Goal: Transaction & Acquisition: Purchase product/service

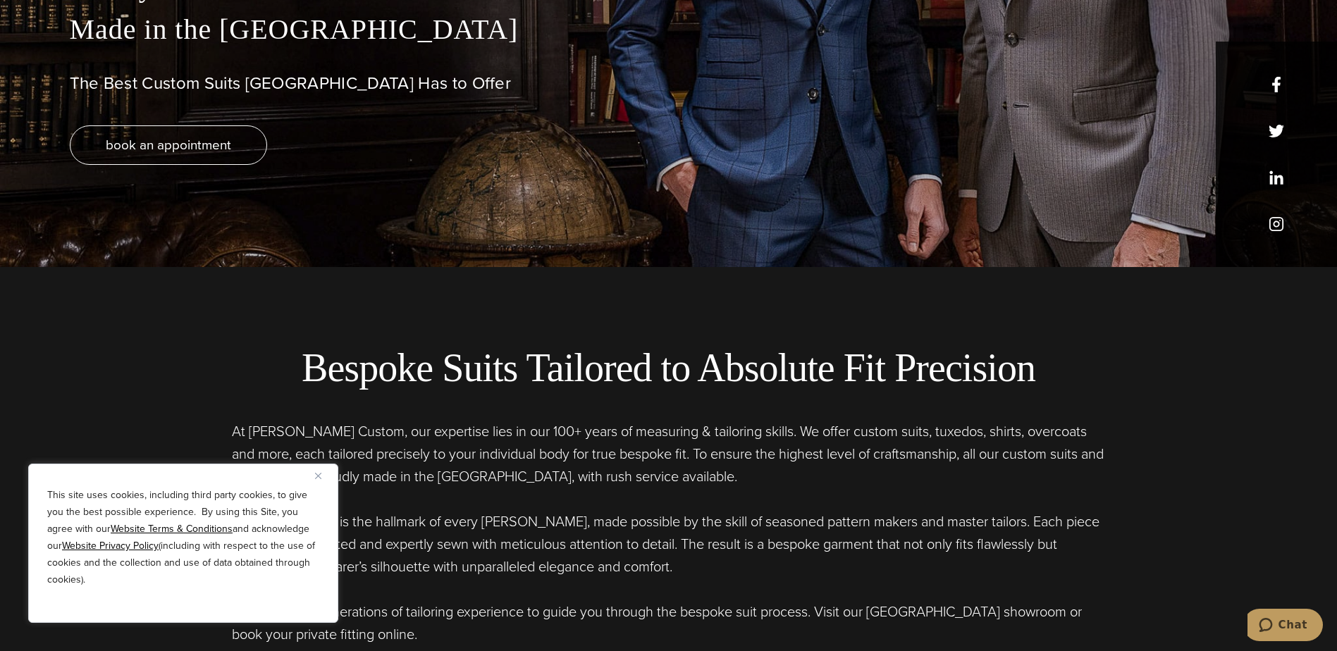
scroll to position [423, 0]
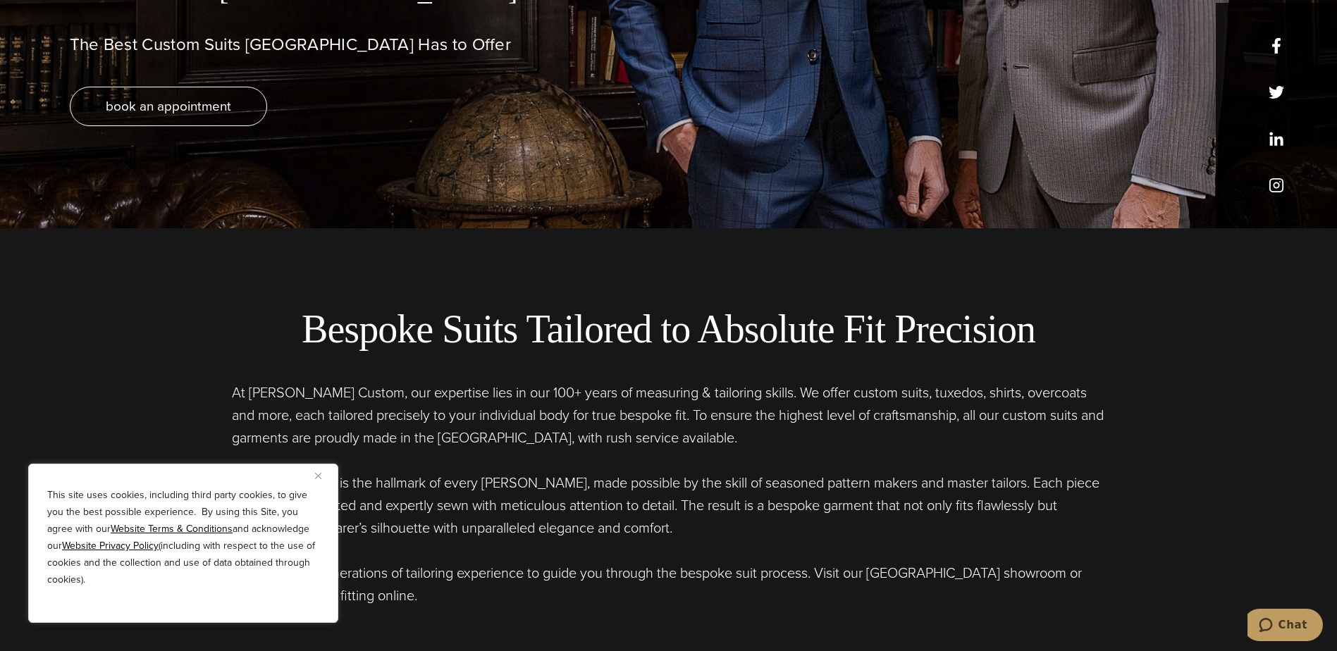
click at [312, 476] on div "This site uses cookies, including third party cookies, to give you the best pos…" at bounding box center [183, 543] width 310 height 159
click at [321, 482] on button "Close" at bounding box center [323, 475] width 17 height 17
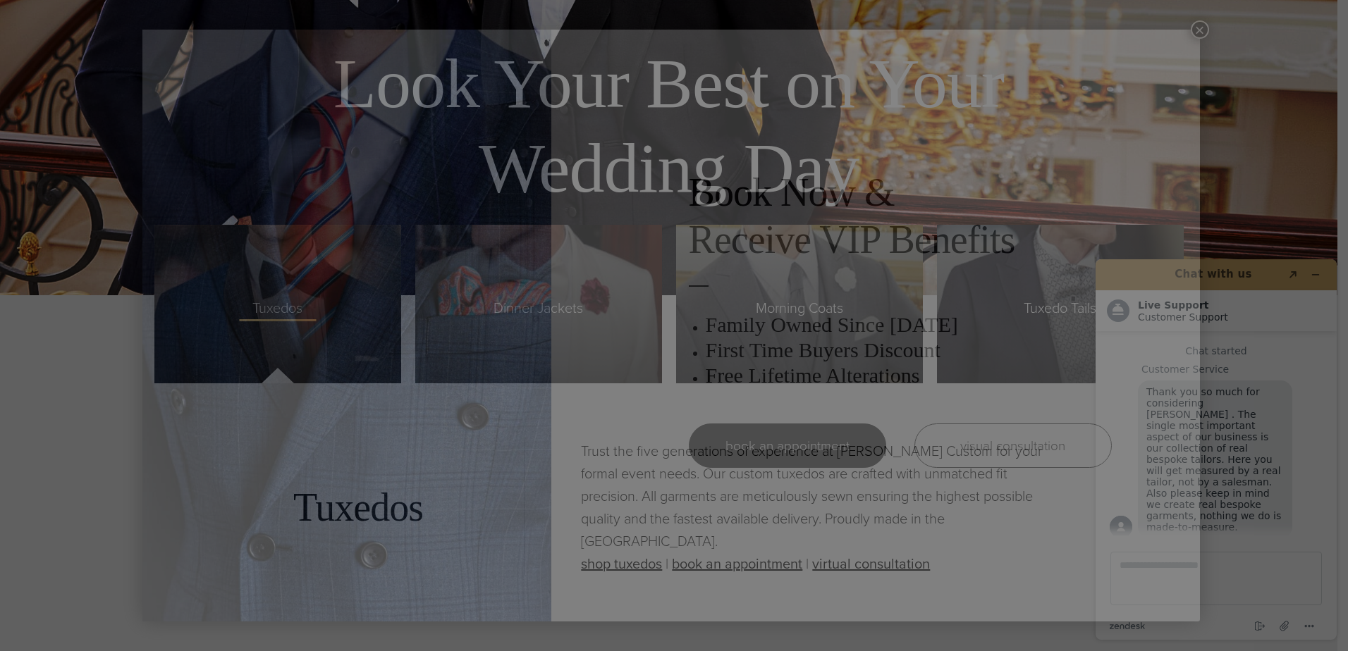
scroll to position [3455, 0]
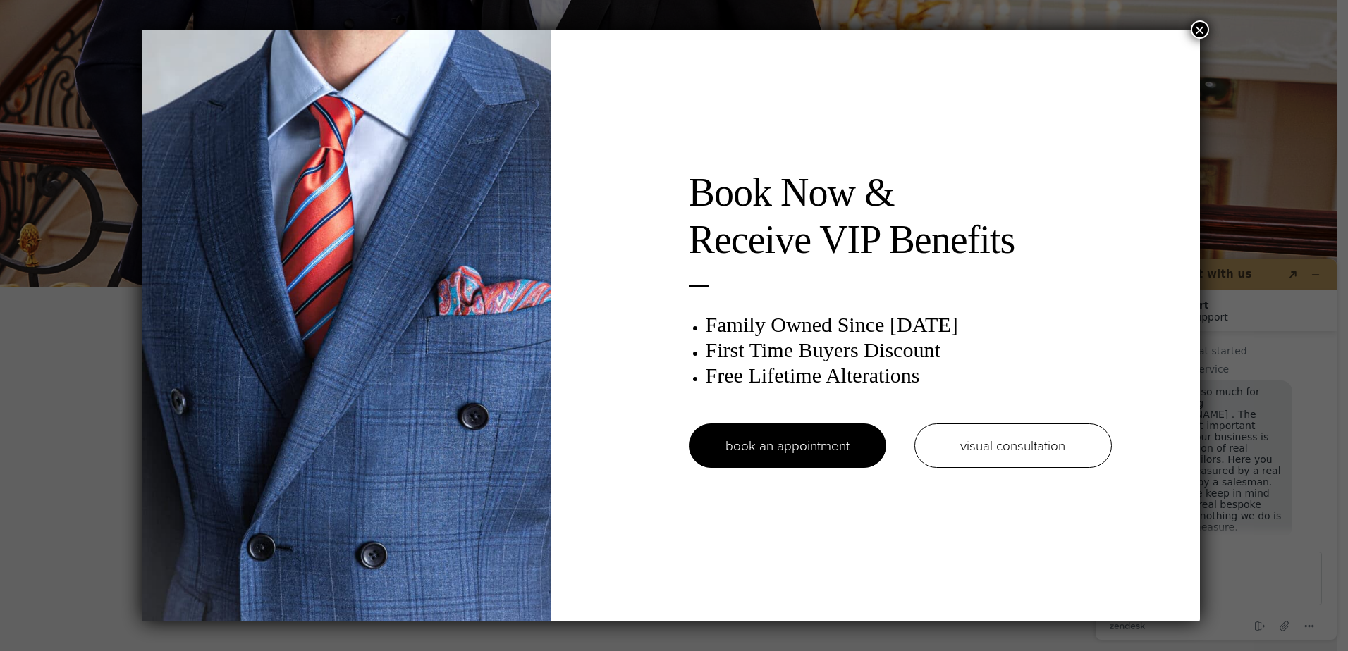
click at [1204, 28] on button "×" at bounding box center [1200, 29] width 18 height 18
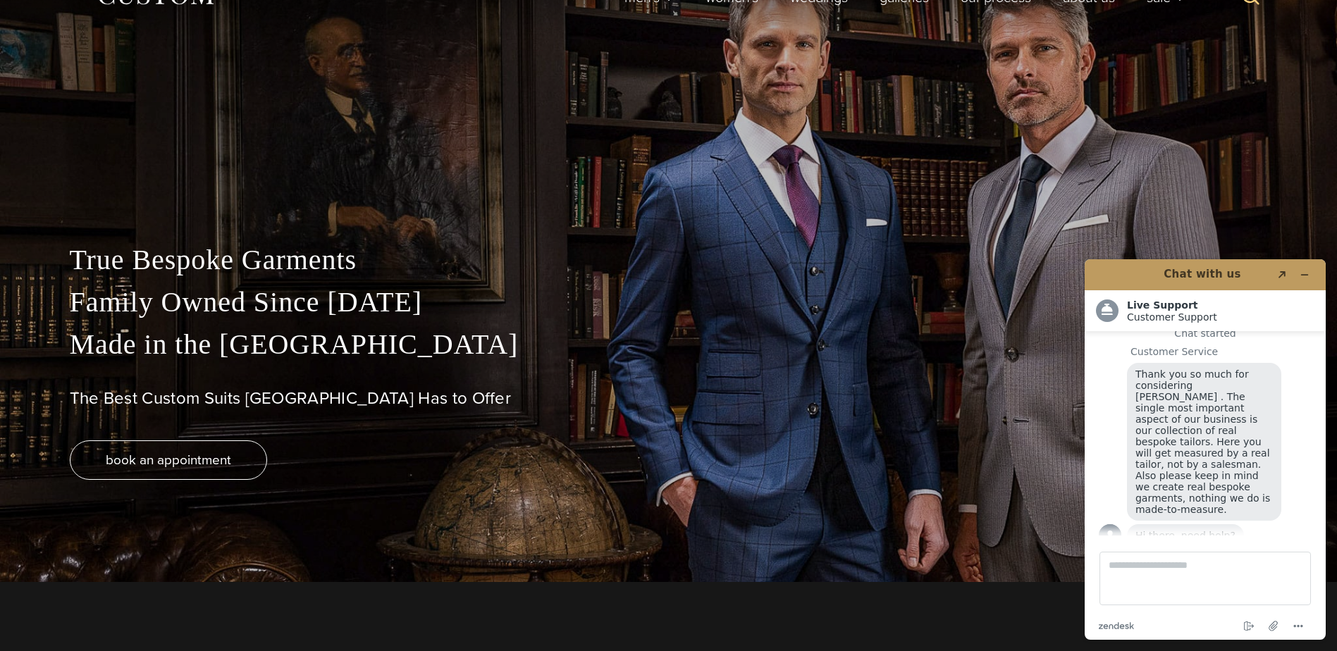
scroll to position [0, 0]
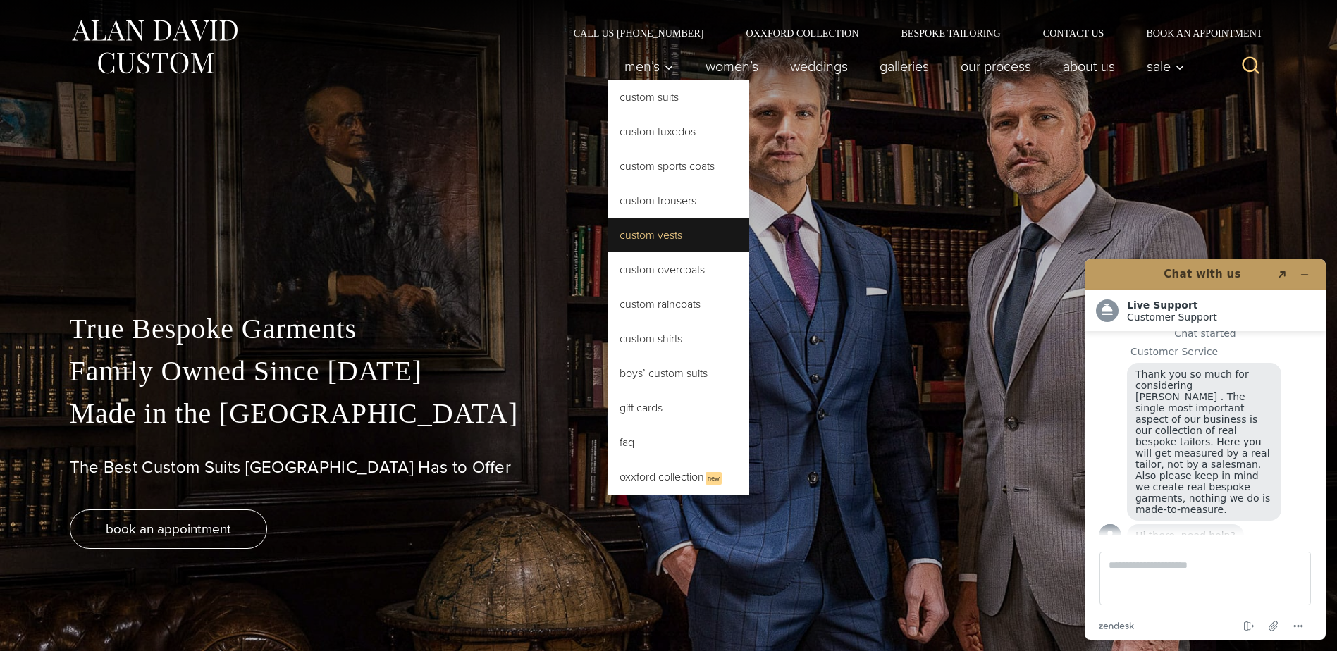
click at [663, 230] on link "Custom Vests" at bounding box center [678, 236] width 141 height 34
click at [661, 230] on link "Custom Vests" at bounding box center [678, 236] width 141 height 34
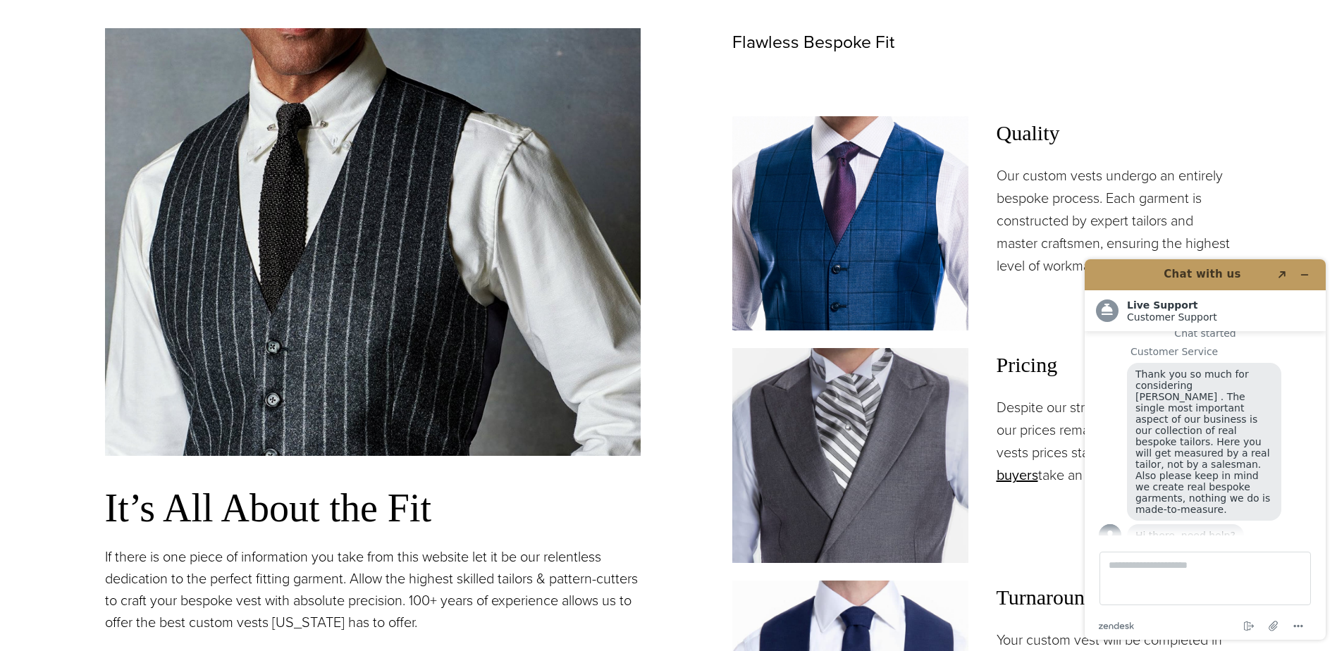
scroll to position [1269, 0]
